Goal: Find specific page/section: Find specific page/section

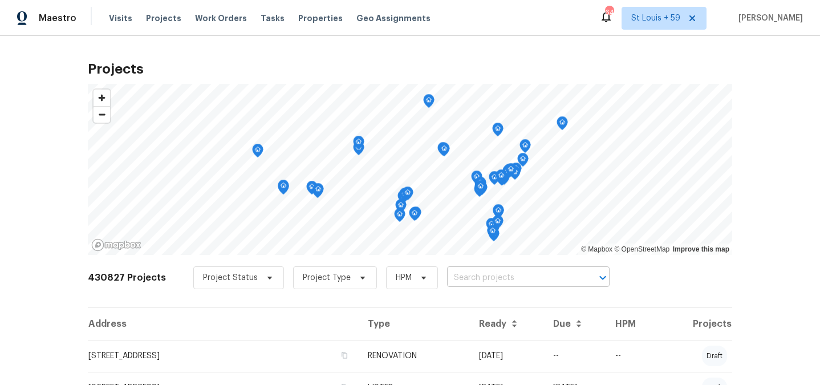
click at [474, 277] on input "text" at bounding box center [512, 278] width 131 height 18
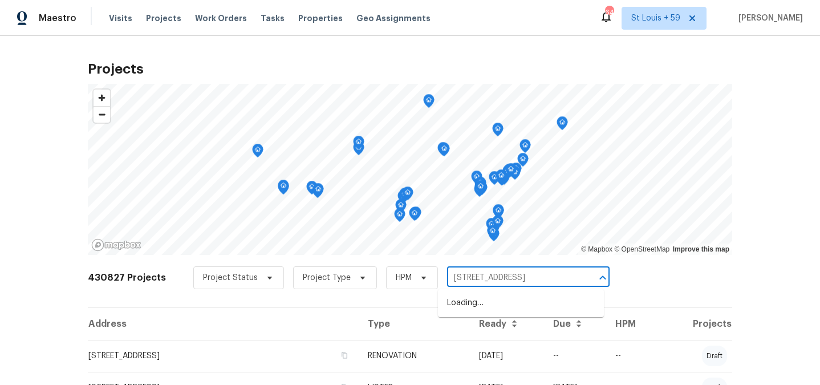
type input "413 s lake mirage"
click at [473, 307] on li "[STREET_ADDRESS][PERSON_NAME]" at bounding box center [521, 303] width 166 height 19
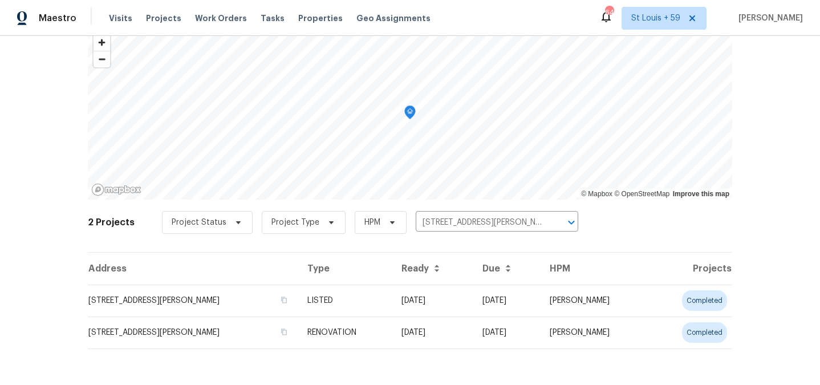
scroll to position [55, 0]
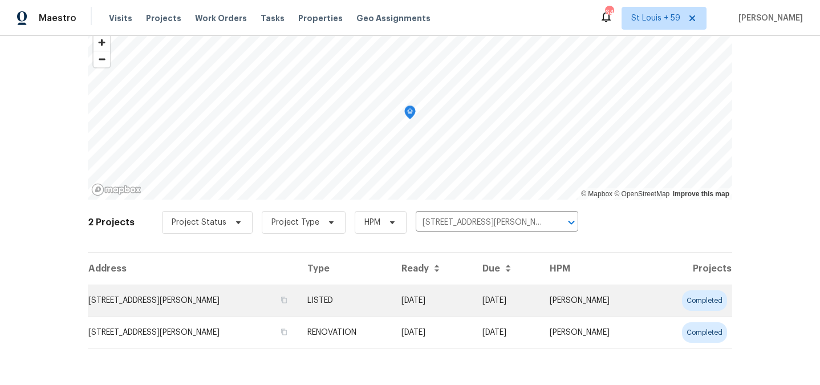
click at [146, 297] on td "[STREET_ADDRESS][PERSON_NAME]" at bounding box center [193, 300] width 210 height 32
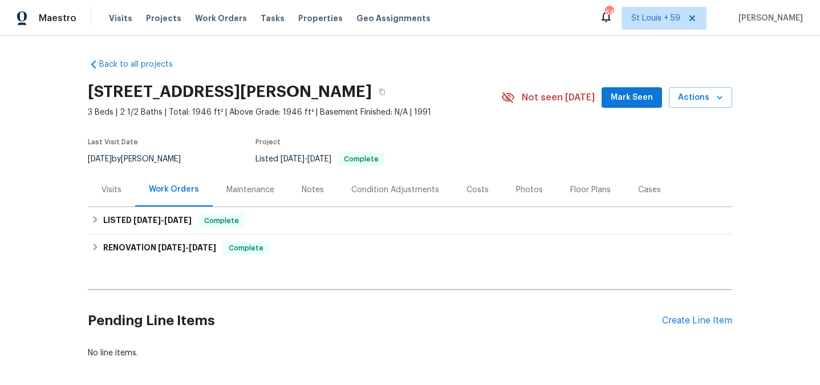
click at [116, 189] on div "Visits" at bounding box center [111, 189] width 20 height 11
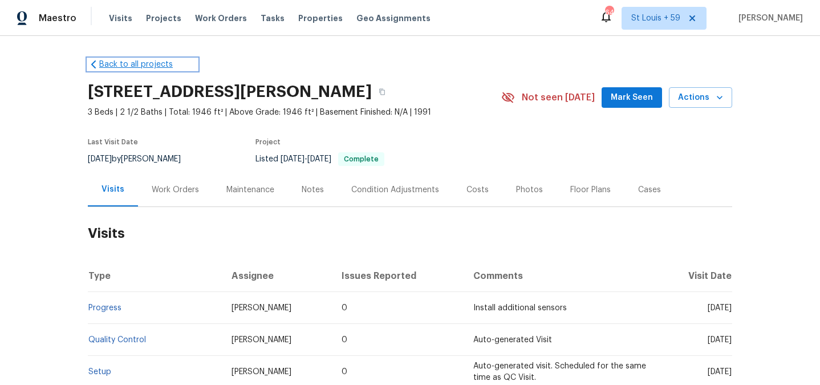
click at [115, 60] on link "Back to all projects" at bounding box center [142, 64] width 109 height 11
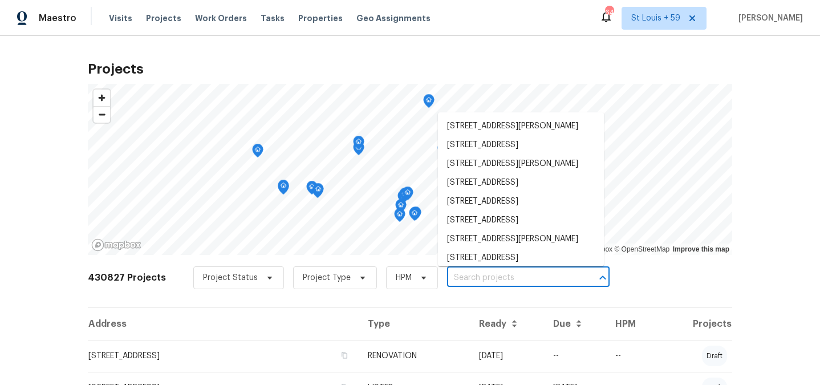
click at [447, 272] on input "text" at bounding box center [512, 278] width 131 height 18
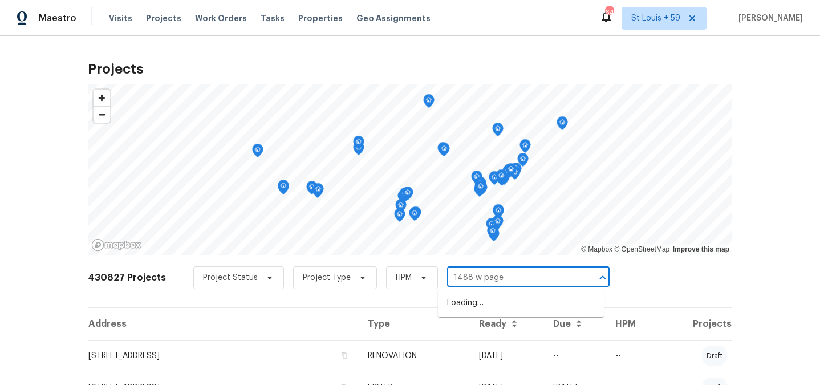
type input "1488 w page"
click at [495, 301] on li "[STREET_ADDRESS]" at bounding box center [521, 303] width 166 height 19
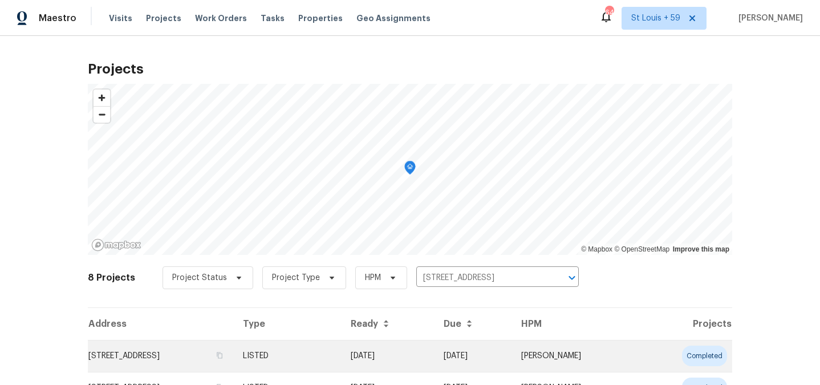
click at [136, 354] on td "[STREET_ADDRESS]" at bounding box center [161, 356] width 146 height 32
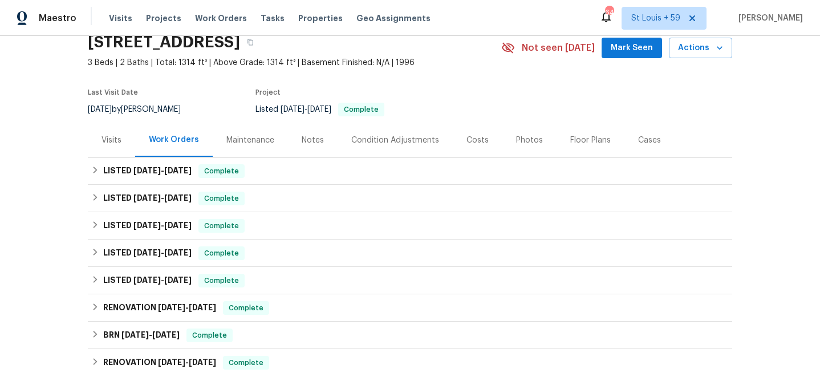
scroll to position [50, 0]
click at [111, 136] on div "Visits" at bounding box center [111, 139] width 20 height 11
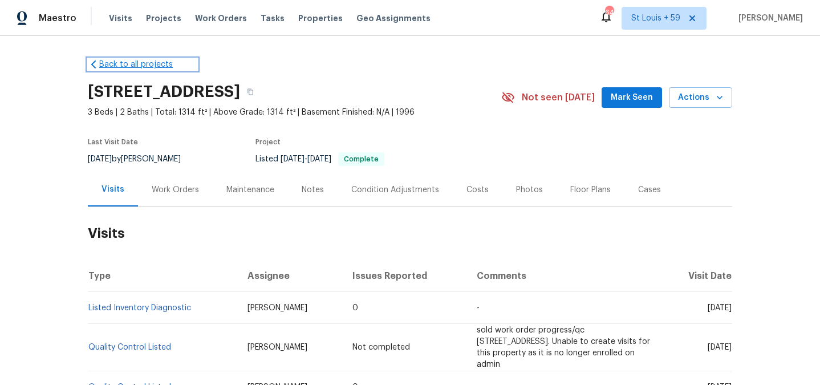
click at [138, 66] on link "Back to all projects" at bounding box center [142, 64] width 109 height 11
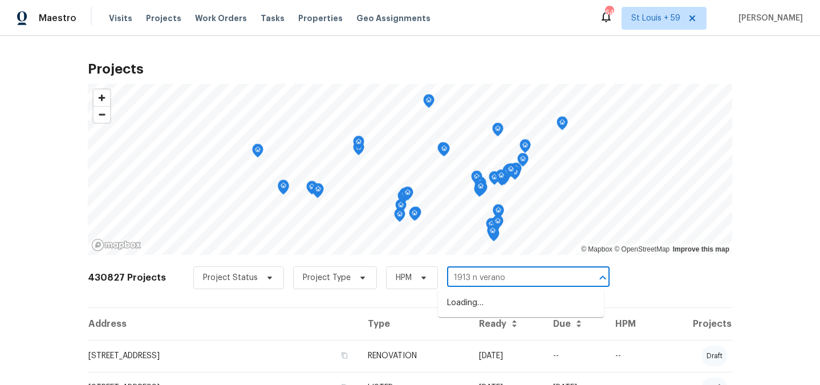
type input "1913 n verano"
click at [526, 301] on li "[STREET_ADDRESS]" at bounding box center [521, 303] width 166 height 19
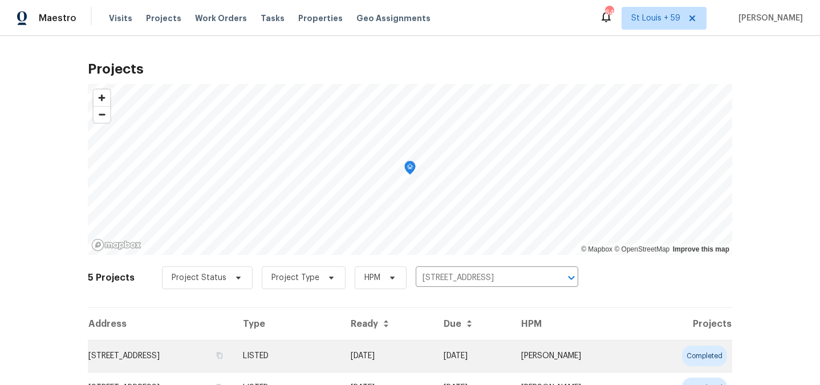
click at [155, 353] on td "[STREET_ADDRESS]" at bounding box center [161, 356] width 146 height 32
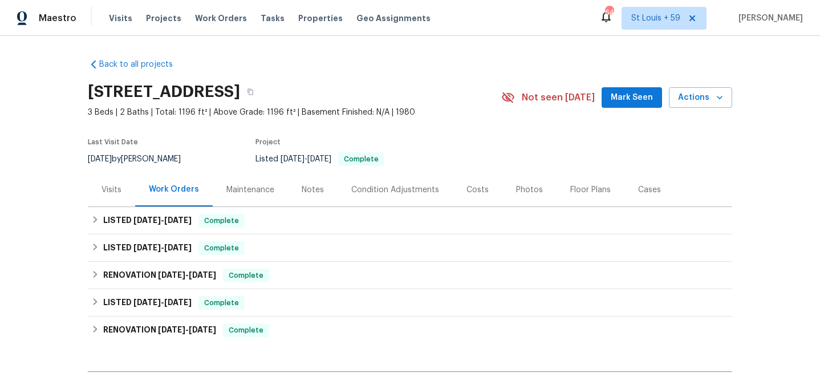
click at [113, 199] on div "Visits" at bounding box center [111, 190] width 47 height 34
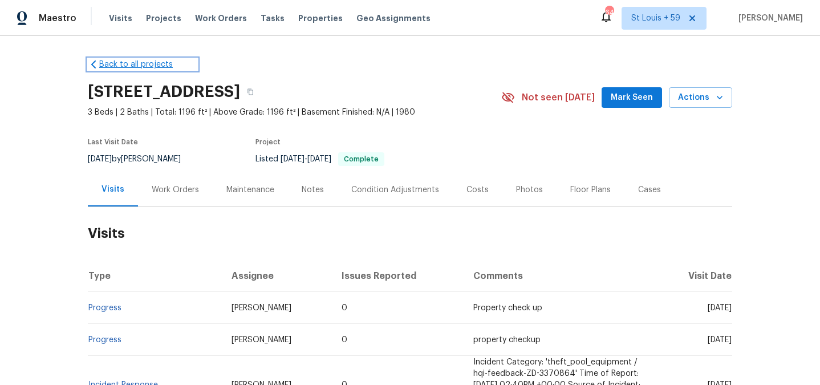
click at [123, 62] on link "Back to all projects" at bounding box center [142, 64] width 109 height 11
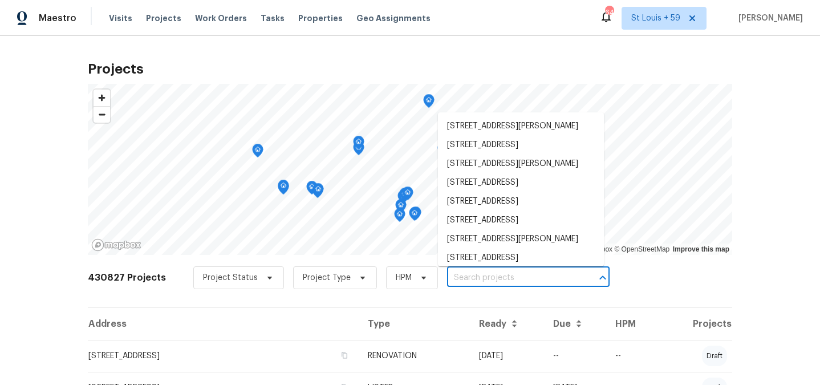
click at [511, 278] on input "text" at bounding box center [512, 278] width 131 height 18
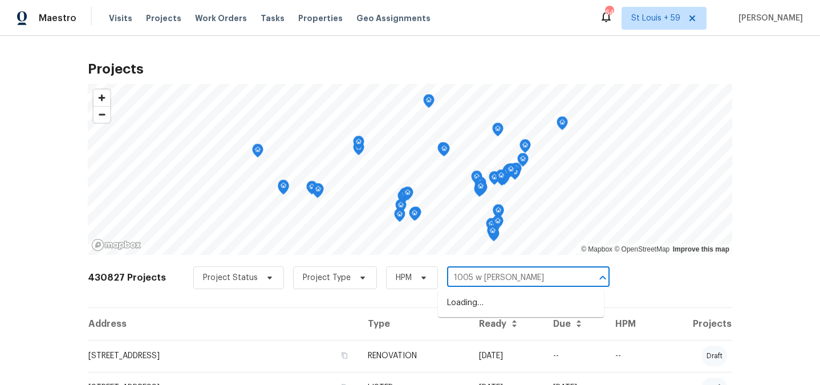
type input "1005 w [PERSON_NAME]"
click at [496, 303] on li "[STREET_ADDRESS][PERSON_NAME]" at bounding box center [521, 303] width 166 height 19
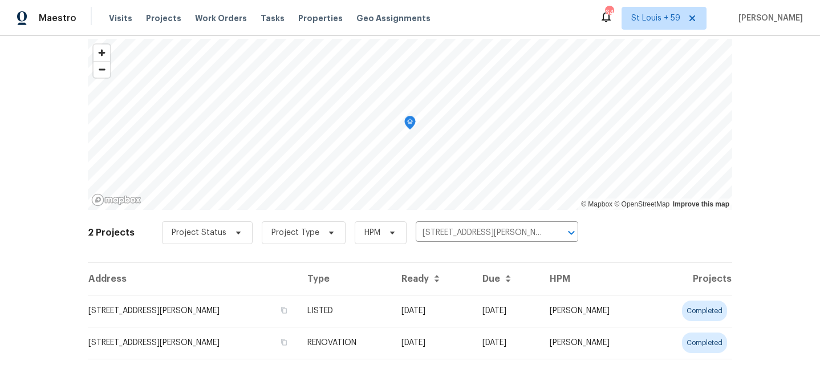
scroll to position [55, 0]
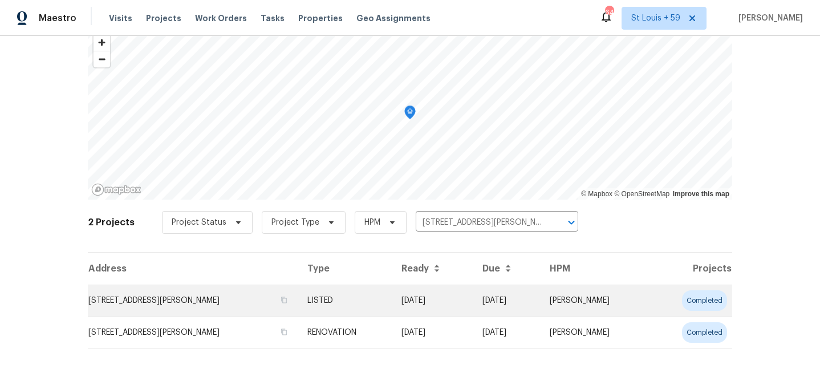
click at [136, 306] on td "[STREET_ADDRESS][PERSON_NAME]" at bounding box center [193, 300] width 210 height 32
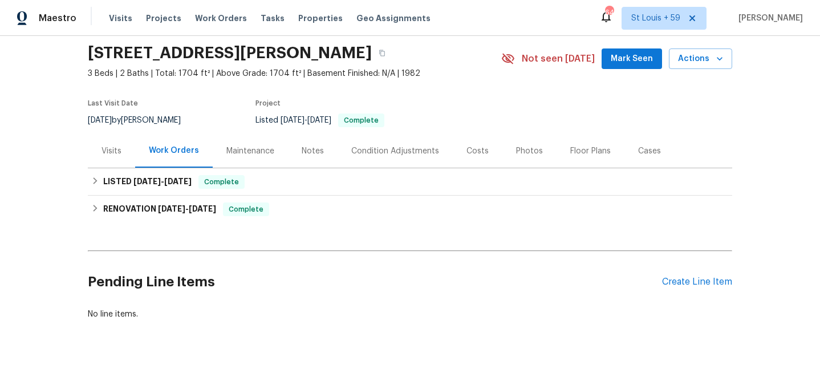
scroll to position [51, 0]
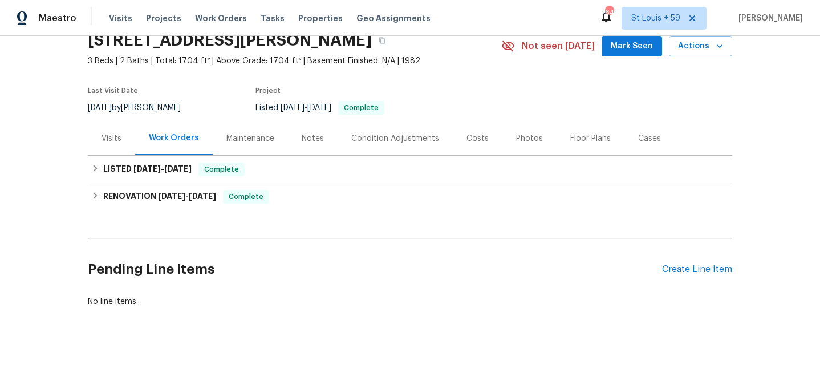
click at [110, 138] on div "Visits" at bounding box center [111, 138] width 20 height 11
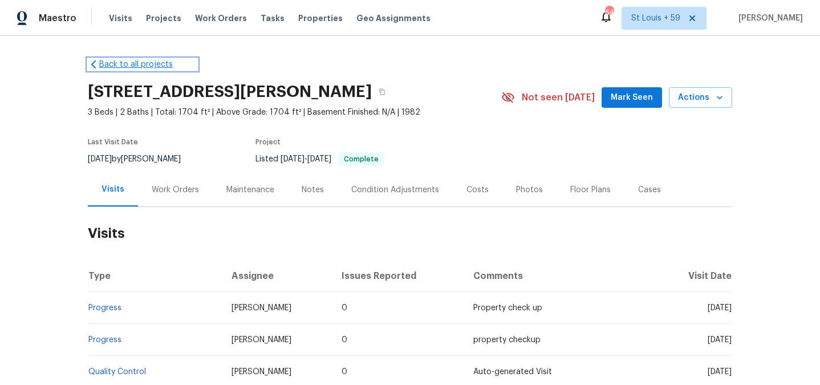
click at [139, 63] on link "Back to all projects" at bounding box center [142, 64] width 109 height 11
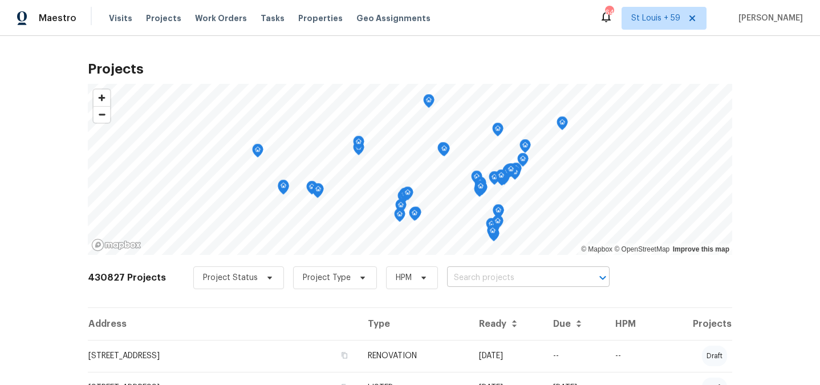
click at [481, 275] on input "text" at bounding box center [512, 278] width 131 height 18
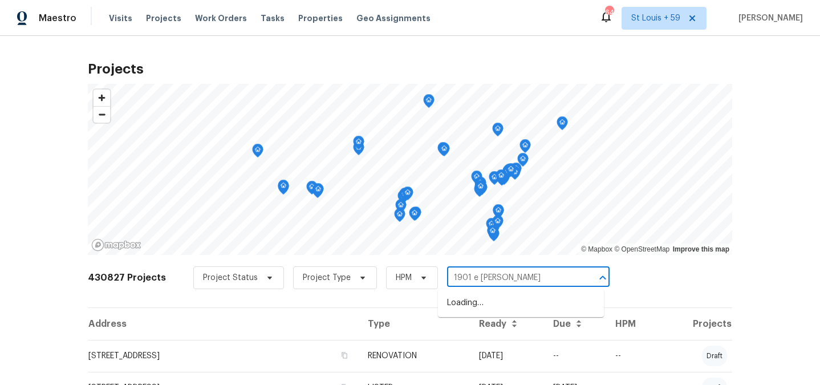
type input "1901 e marquette"
click at [530, 303] on li "[STREET_ADDRESS][PERSON_NAME]" at bounding box center [521, 303] width 166 height 19
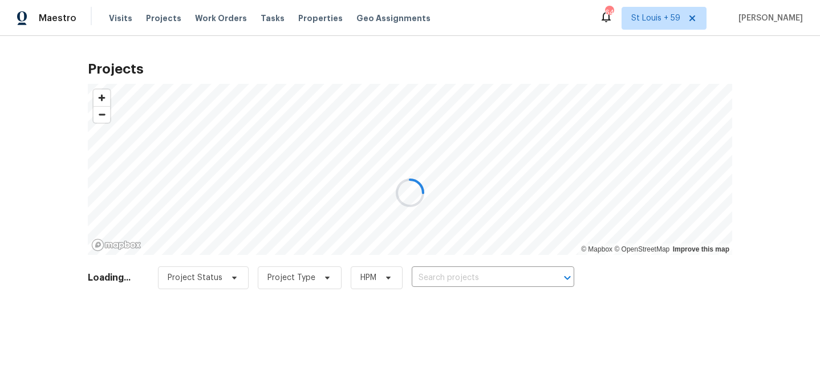
type input "[STREET_ADDRESS][PERSON_NAME]"
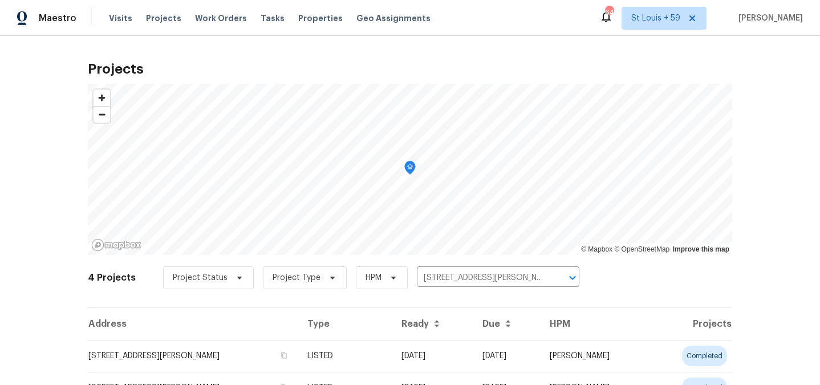
scroll to position [59, 0]
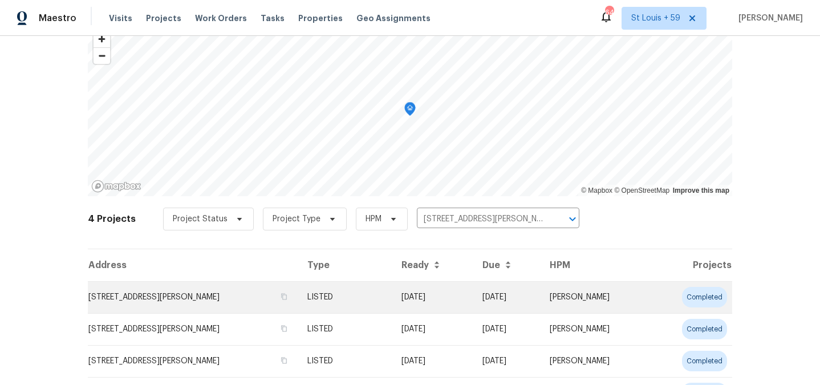
click at [156, 300] on td "[STREET_ADDRESS][PERSON_NAME]" at bounding box center [193, 297] width 210 height 32
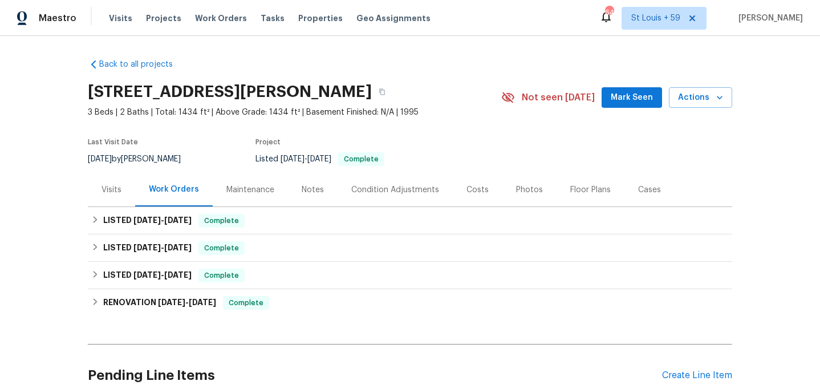
click at [109, 189] on div "Visits" at bounding box center [111, 189] width 20 height 11
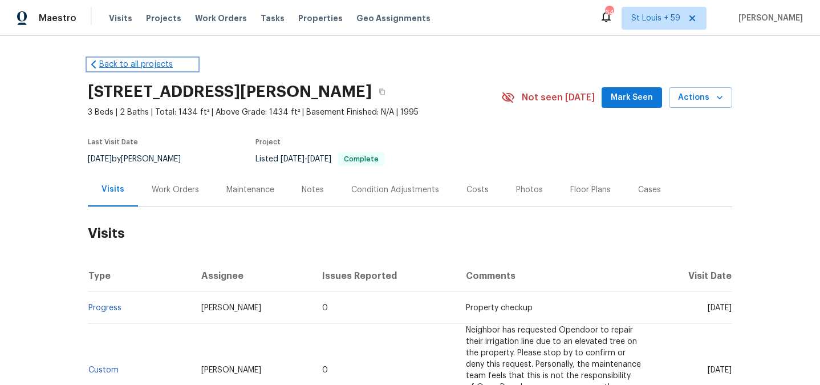
click at [138, 63] on link "Back to all projects" at bounding box center [142, 64] width 109 height 11
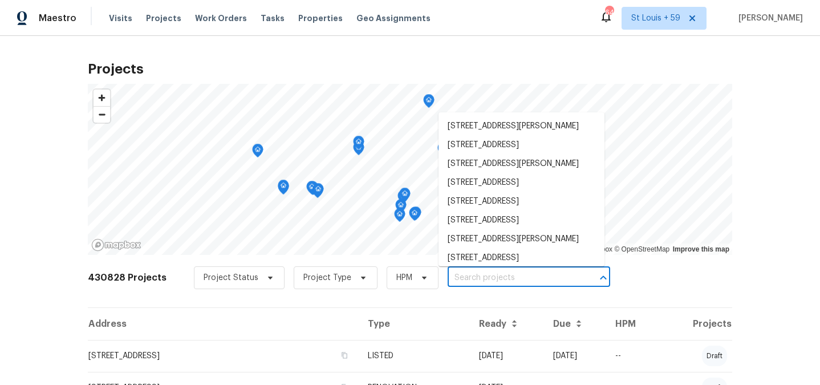
click at [499, 279] on input "text" at bounding box center [512, 278] width 131 height 18
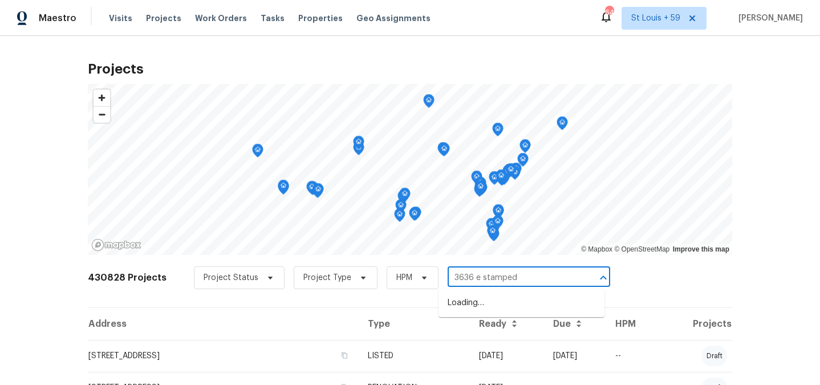
type input "3636 e stampede"
click at [504, 303] on li "[STREET_ADDRESS][PERSON_NAME]" at bounding box center [521, 303] width 166 height 19
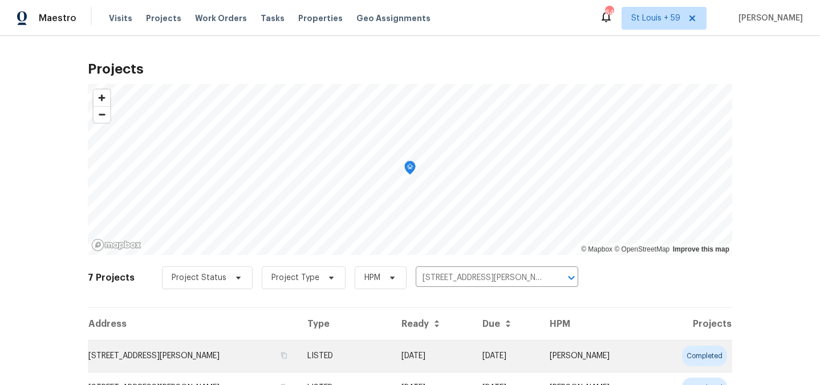
click at [184, 352] on td "[STREET_ADDRESS][PERSON_NAME]" at bounding box center [193, 356] width 210 height 32
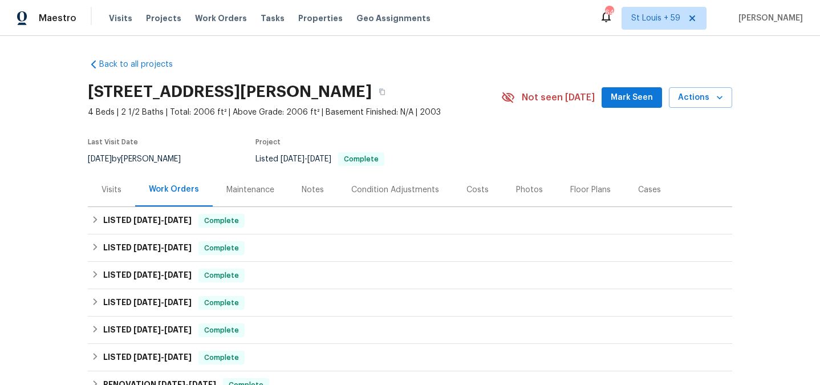
click at [107, 193] on div "Visits" at bounding box center [111, 189] width 20 height 11
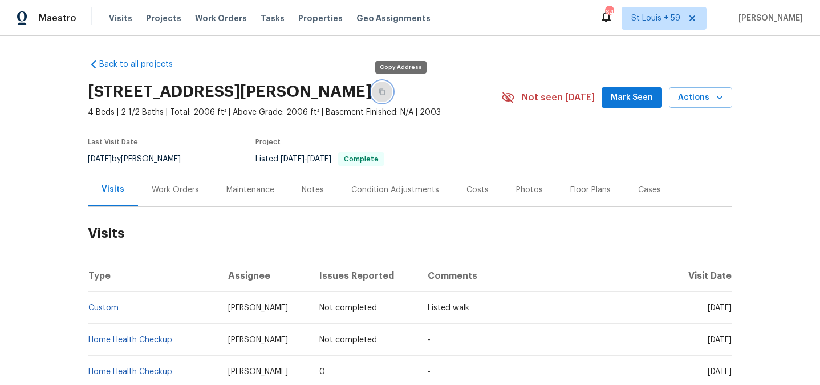
click at [385, 88] on icon "button" at bounding box center [381, 91] width 7 height 7
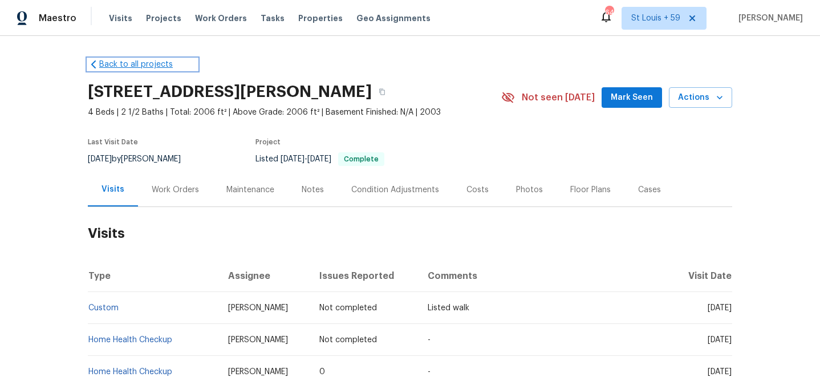
click at [137, 62] on link "Back to all projects" at bounding box center [142, 64] width 109 height 11
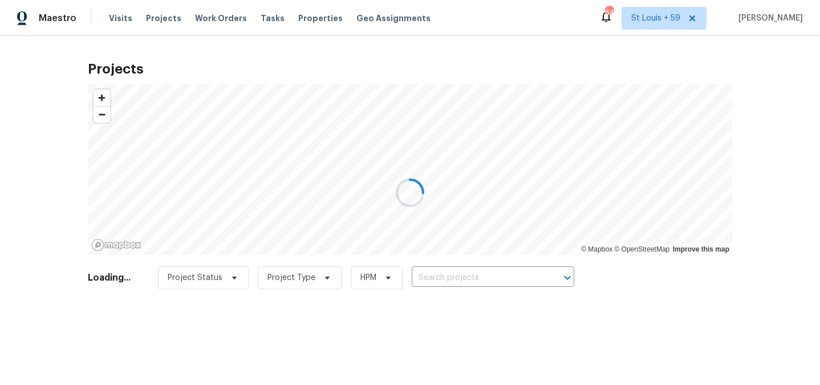
click at [445, 273] on div at bounding box center [410, 192] width 820 height 385
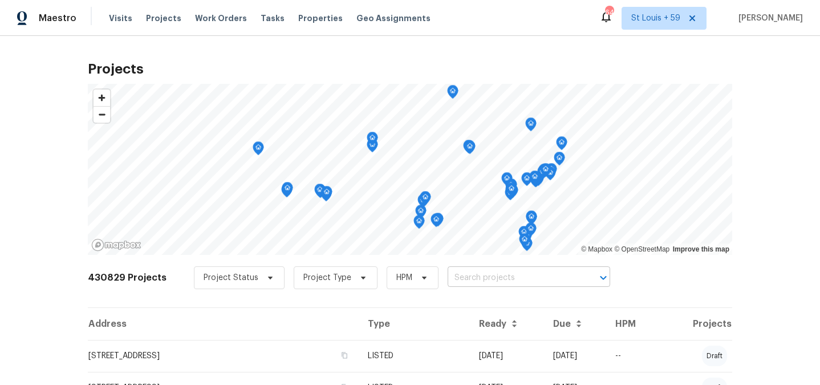
click at [546, 274] on input "text" at bounding box center [512, 278] width 131 height 18
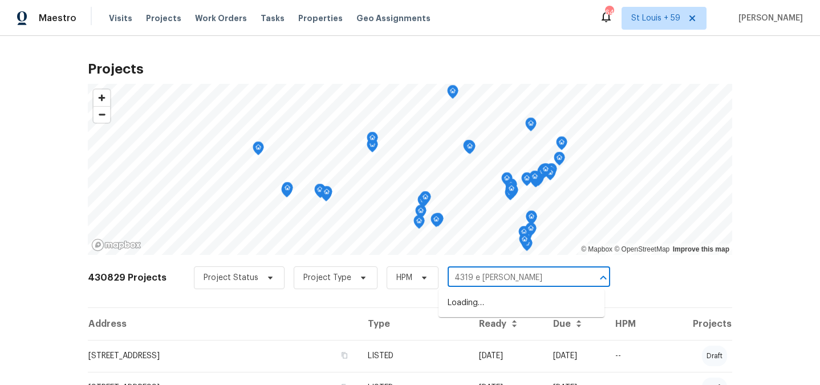
type input "4319 e [PERSON_NAME]"
click at [512, 312] on ul "[STREET_ADDRESS][PERSON_NAME]" at bounding box center [521, 303] width 166 height 28
click at [512, 302] on li "[STREET_ADDRESS][PERSON_NAME]" at bounding box center [521, 303] width 166 height 19
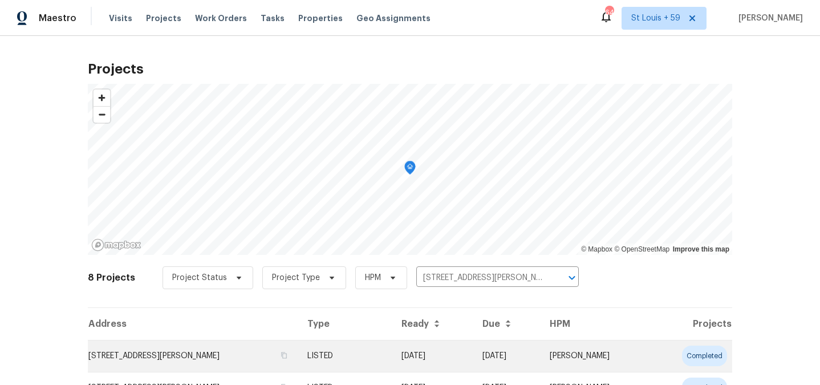
click at [198, 352] on td "[STREET_ADDRESS][PERSON_NAME]" at bounding box center [193, 356] width 210 height 32
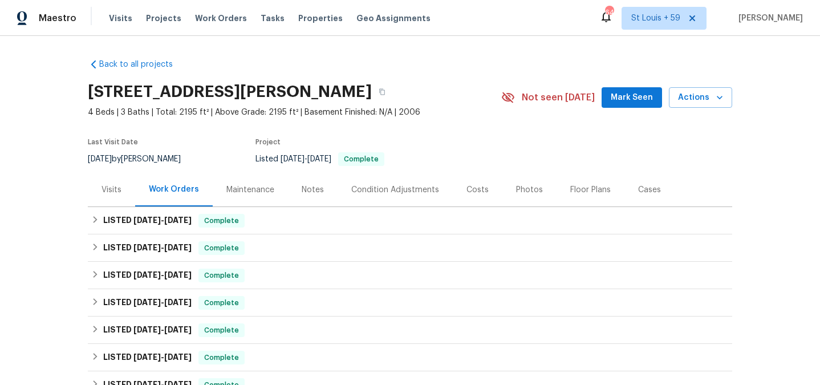
click at [110, 189] on div "Visits" at bounding box center [111, 189] width 20 height 11
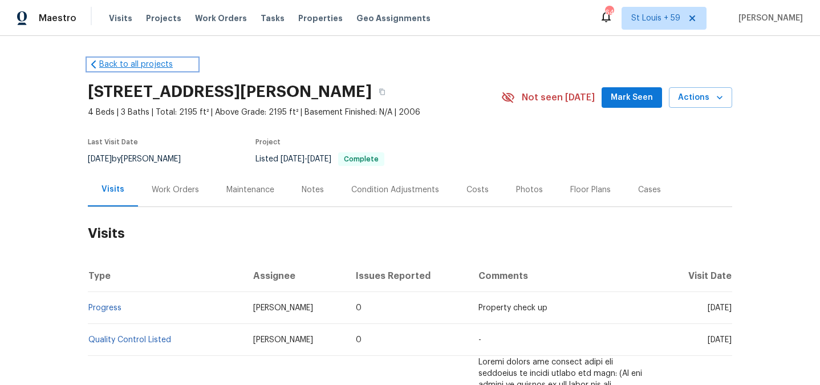
click at [153, 64] on link "Back to all projects" at bounding box center [142, 64] width 109 height 11
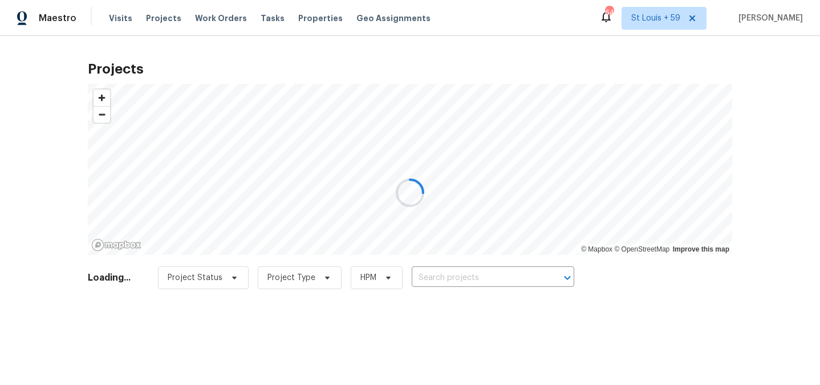
click at [460, 275] on input "text" at bounding box center [476, 278] width 131 height 18
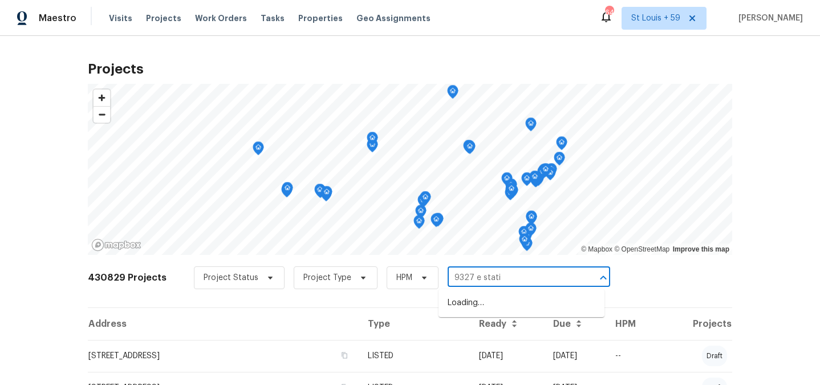
type input "9327 e static"
click at [508, 300] on li "[STREET_ADDRESS]" at bounding box center [521, 303] width 166 height 19
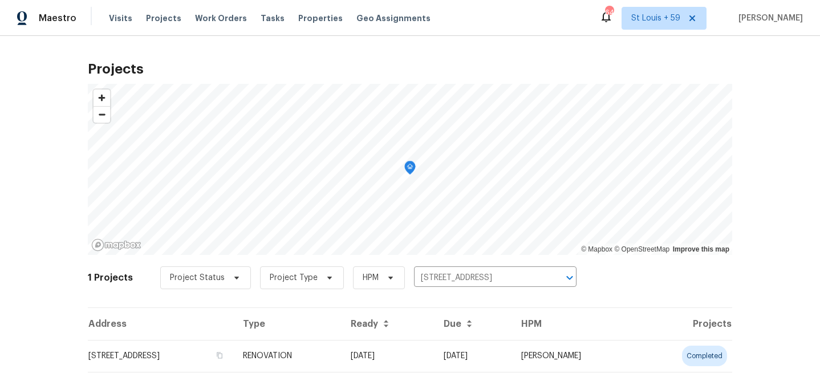
scroll to position [23, 0]
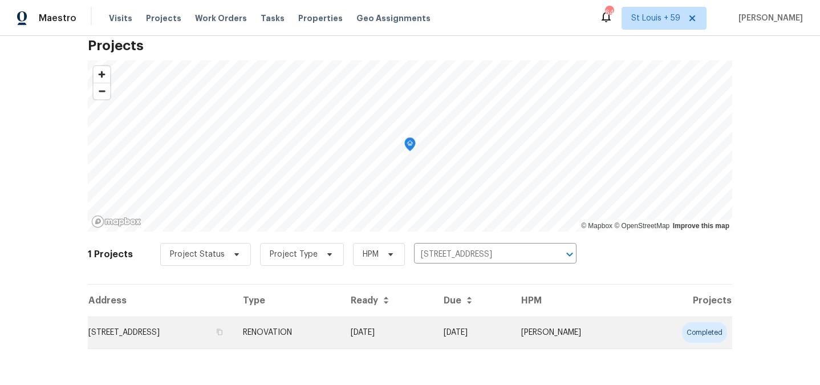
click at [184, 333] on td "[STREET_ADDRESS]" at bounding box center [161, 332] width 146 height 32
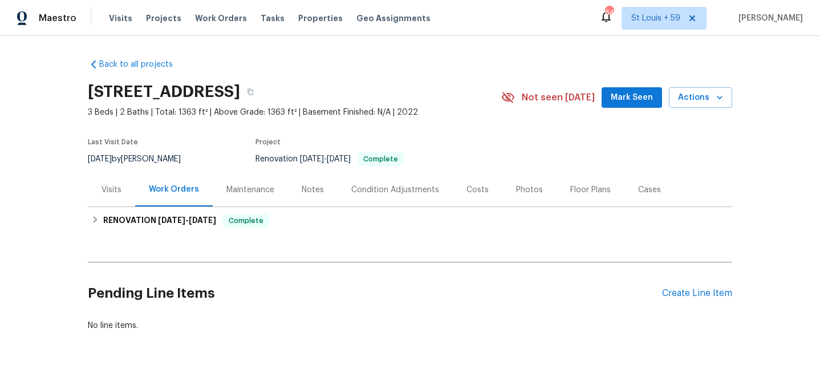
scroll to position [24, 0]
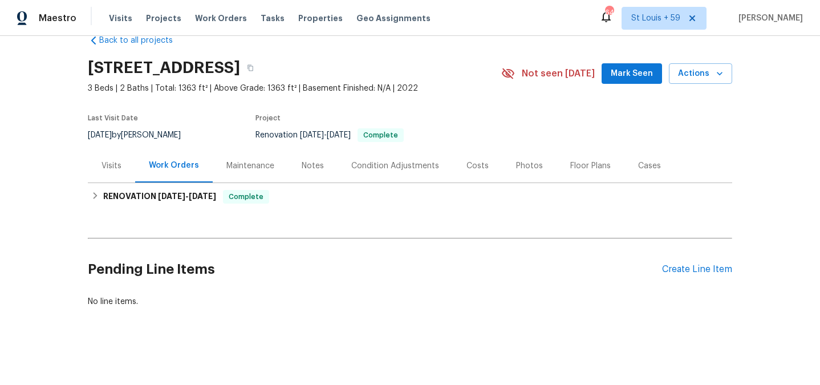
click at [108, 166] on div "Visits" at bounding box center [111, 165] width 20 height 11
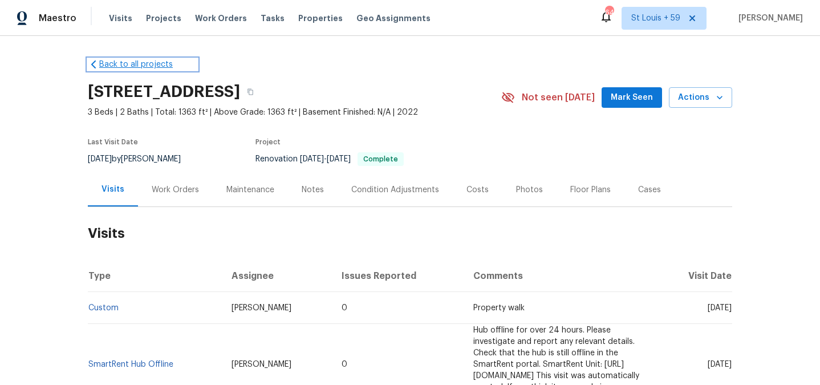
click at [113, 63] on link "Back to all projects" at bounding box center [142, 64] width 109 height 11
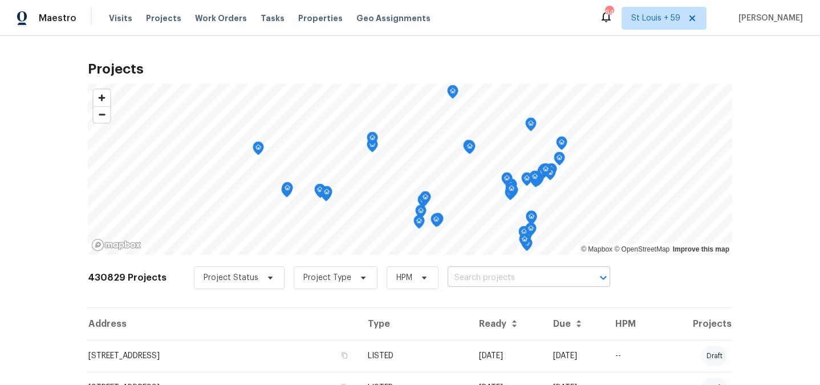
click at [511, 275] on input "text" at bounding box center [512, 278] width 131 height 18
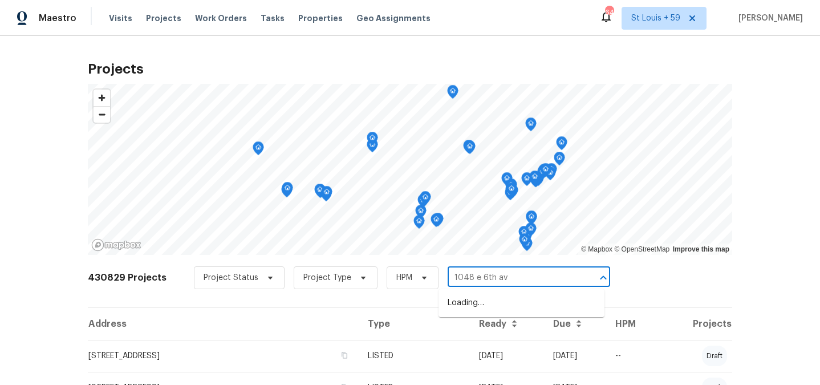
type input "[STREET_ADDRESS]"
click at [507, 298] on li "[STREET_ADDRESS]" at bounding box center [521, 303] width 166 height 19
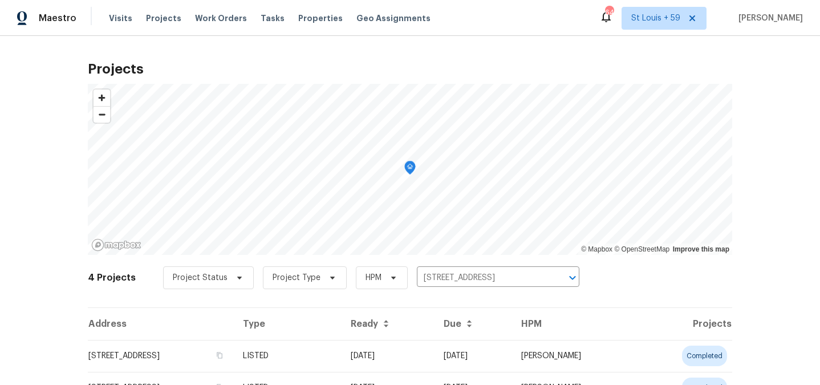
scroll to position [117, 0]
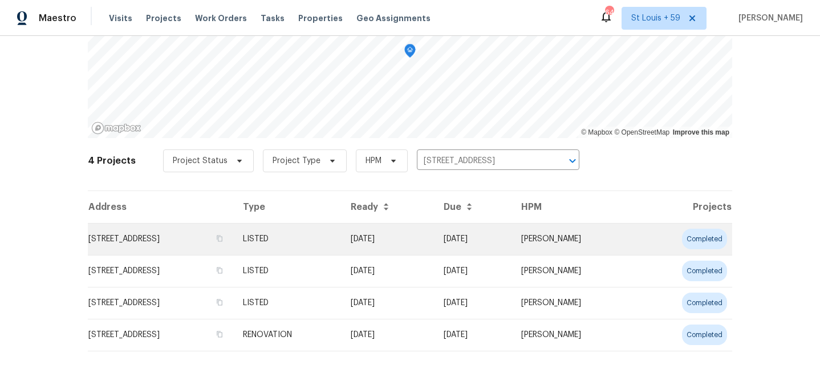
click at [158, 238] on td "[STREET_ADDRESS]" at bounding box center [161, 239] width 146 height 32
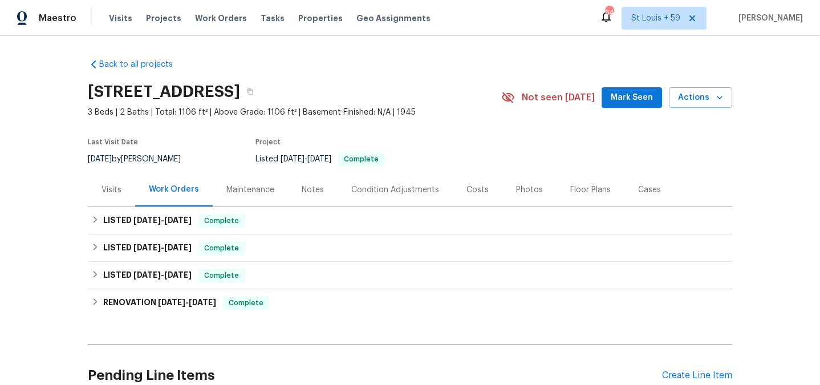
click at [113, 193] on div "Visits" at bounding box center [111, 189] width 20 height 11
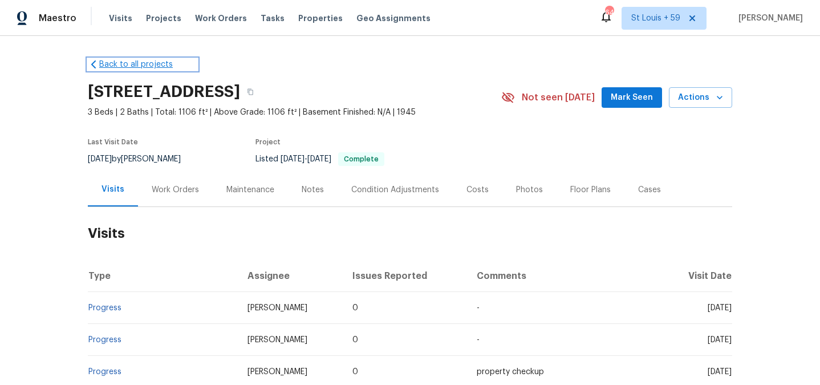
click at [161, 63] on link "Back to all projects" at bounding box center [142, 64] width 109 height 11
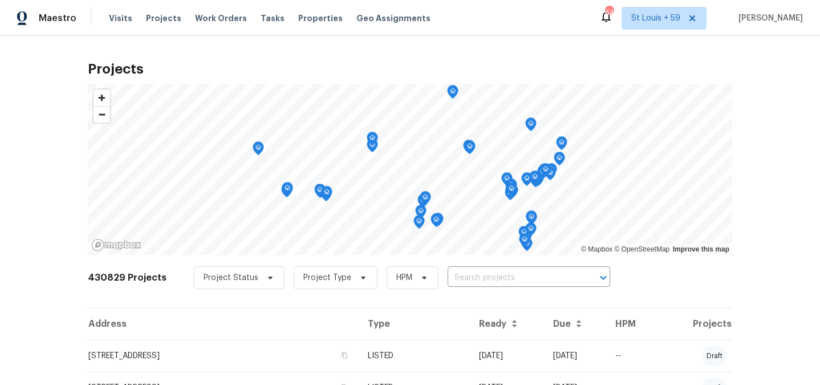
click at [42, 214] on div "Projects © Mapbox © OpenStreetMap Improve this map 430829 Projects Project Stat…" at bounding box center [410, 210] width 820 height 349
